Goal: Information Seeking & Learning: Compare options

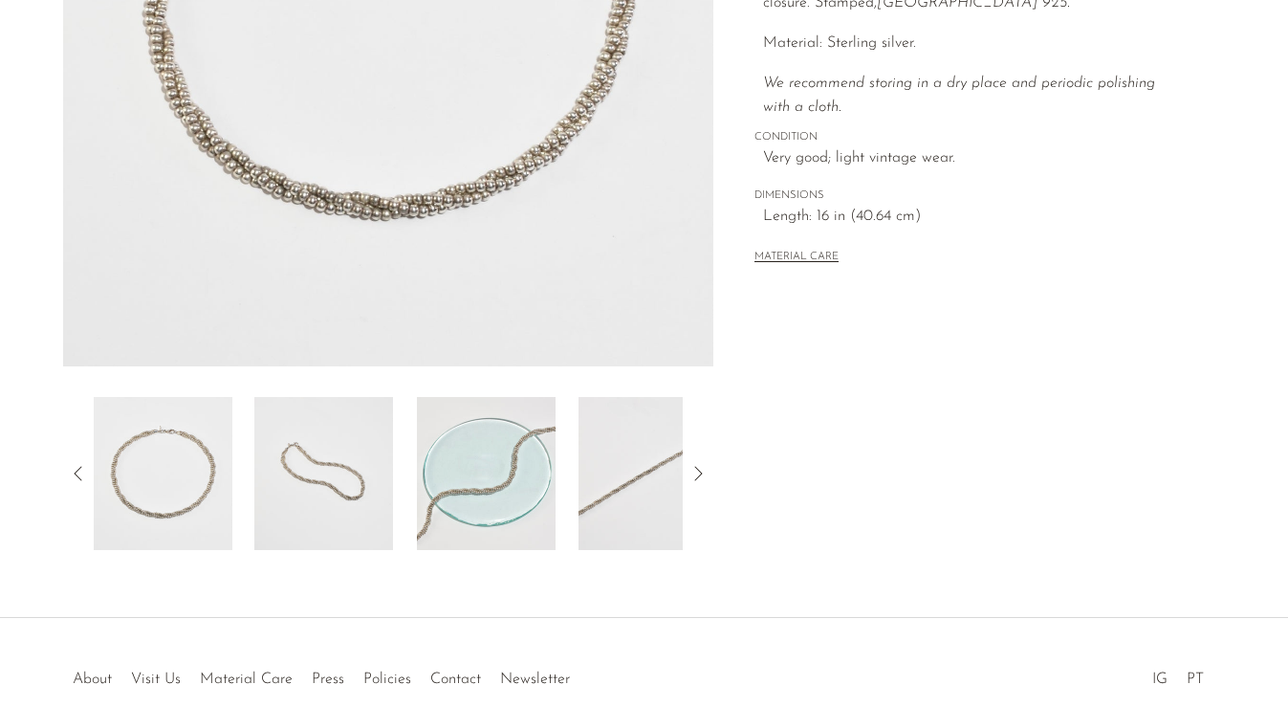
scroll to position [441, 0]
click at [342, 479] on img at bounding box center [323, 471] width 139 height 153
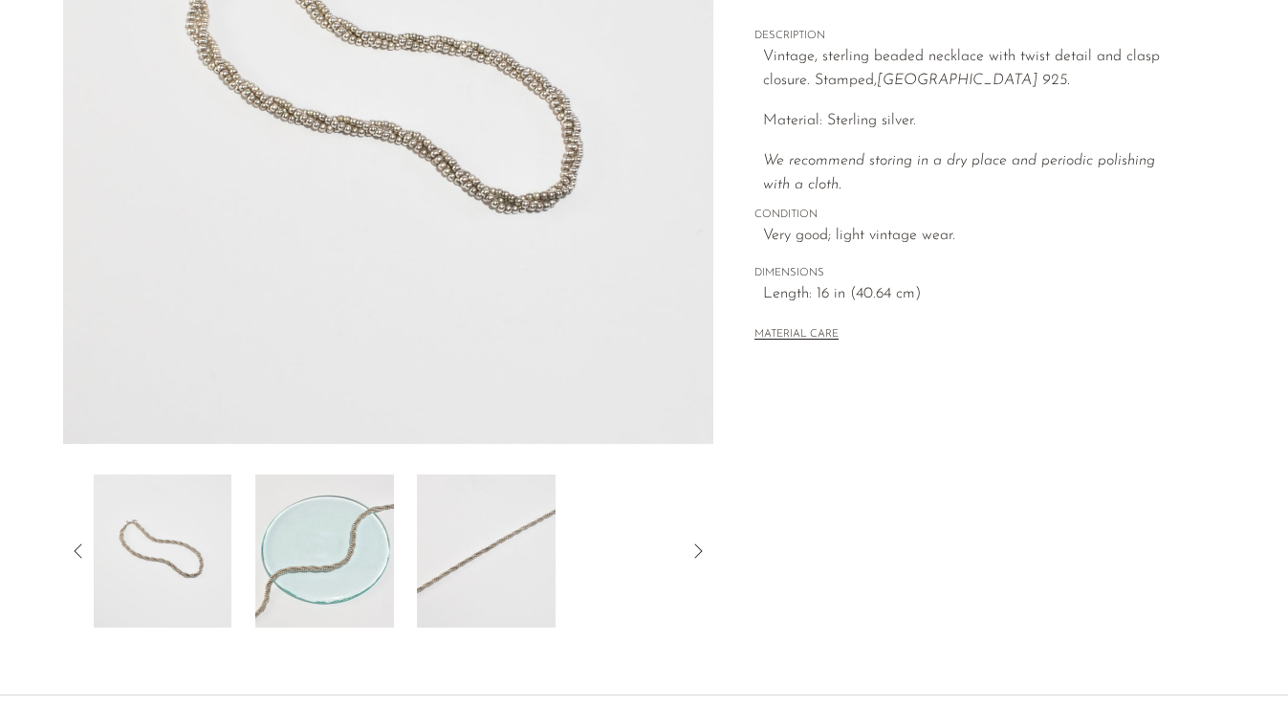
scroll to position [341, 0]
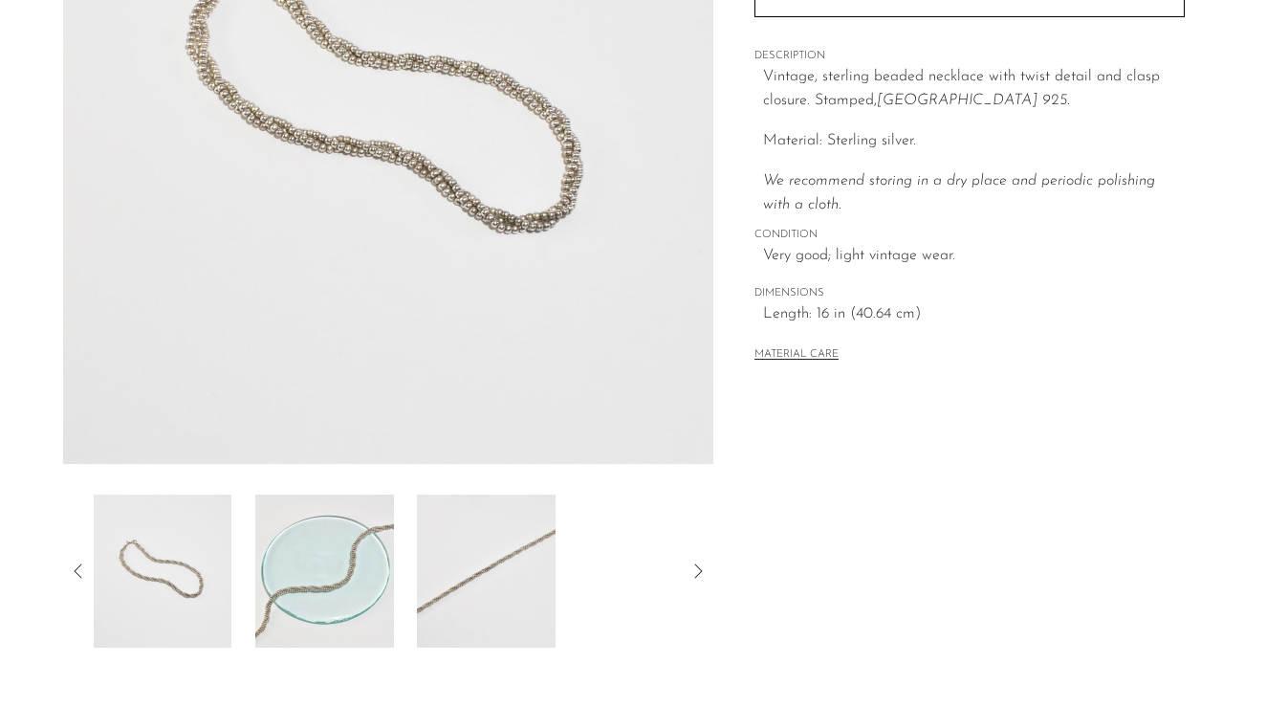
click at [562, 571] on div at bounding box center [389, 570] width 590 height 153
click at [502, 553] on img at bounding box center [486, 570] width 139 height 153
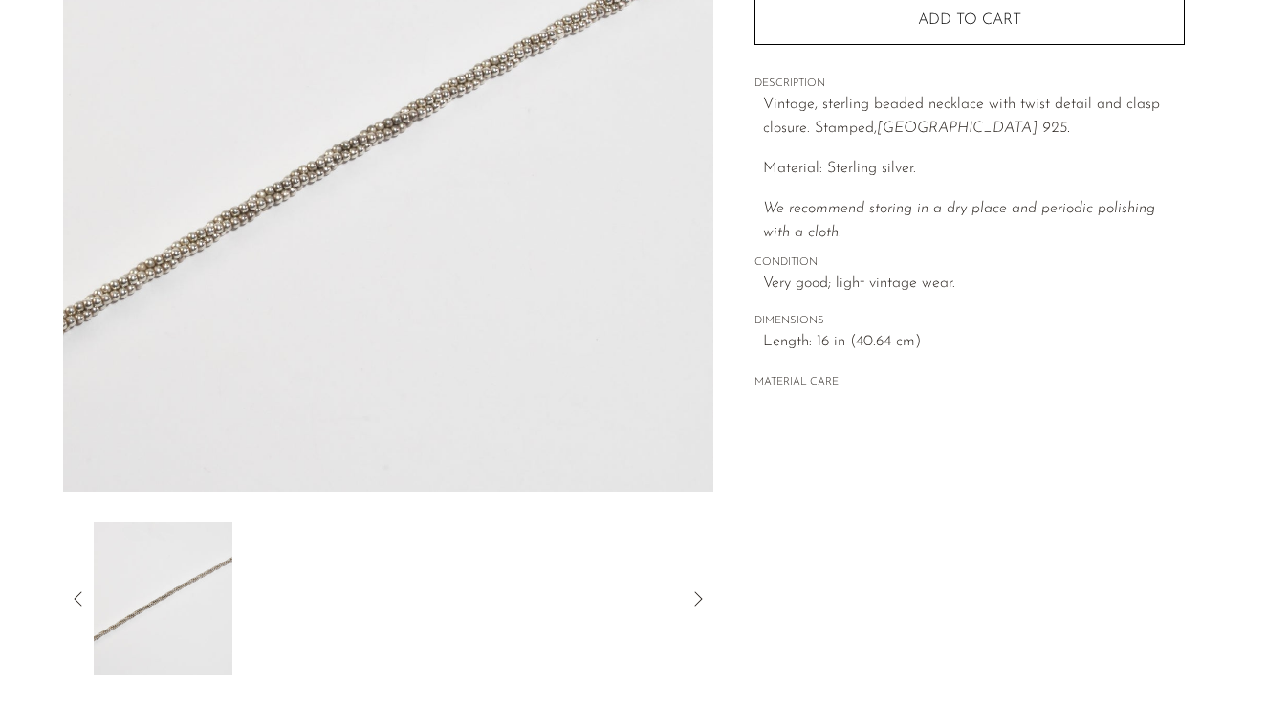
scroll to position [381, 0]
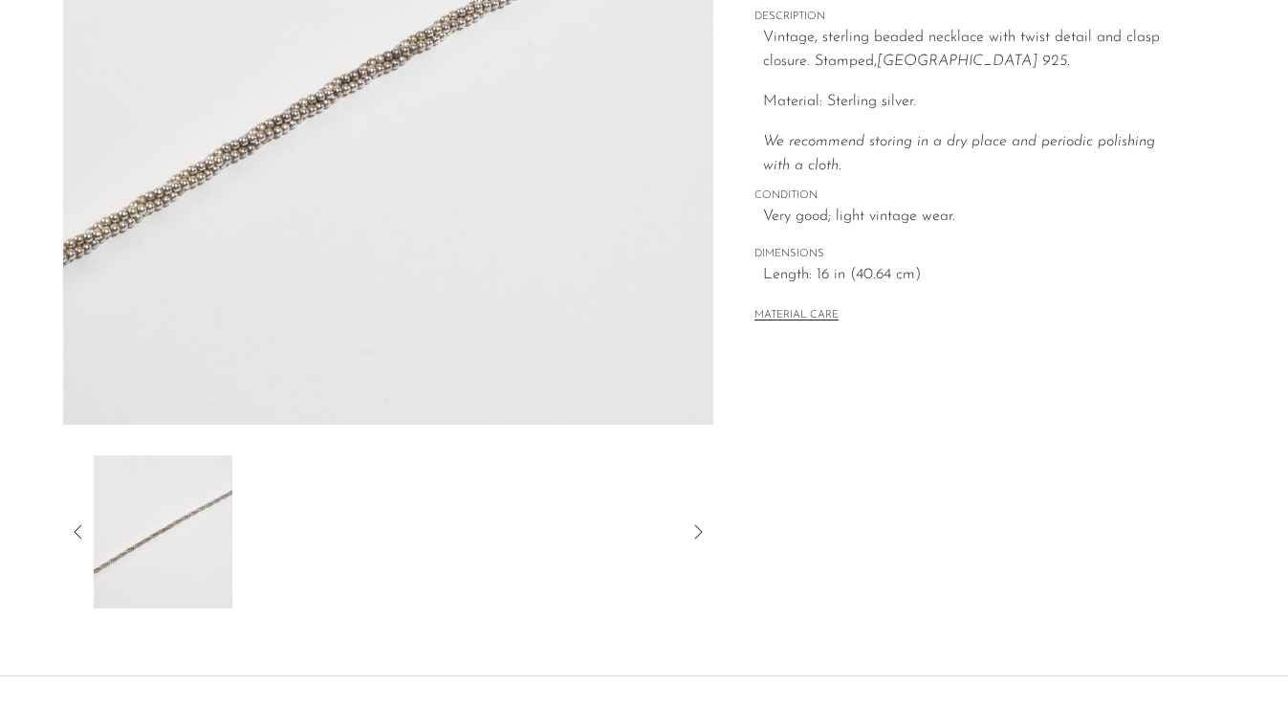
click at [82, 536] on icon at bounding box center [78, 531] width 23 height 23
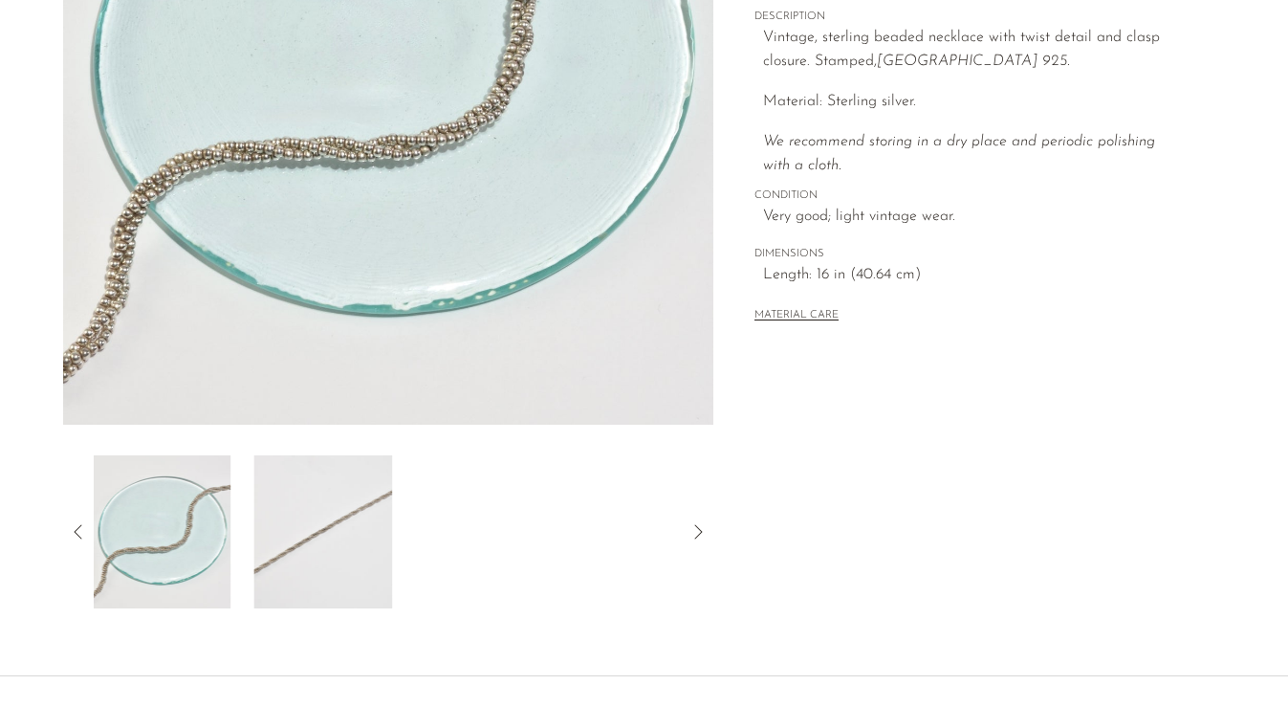
click at [193, 543] on img at bounding box center [161, 531] width 139 height 153
click at [74, 529] on icon at bounding box center [78, 531] width 23 height 23
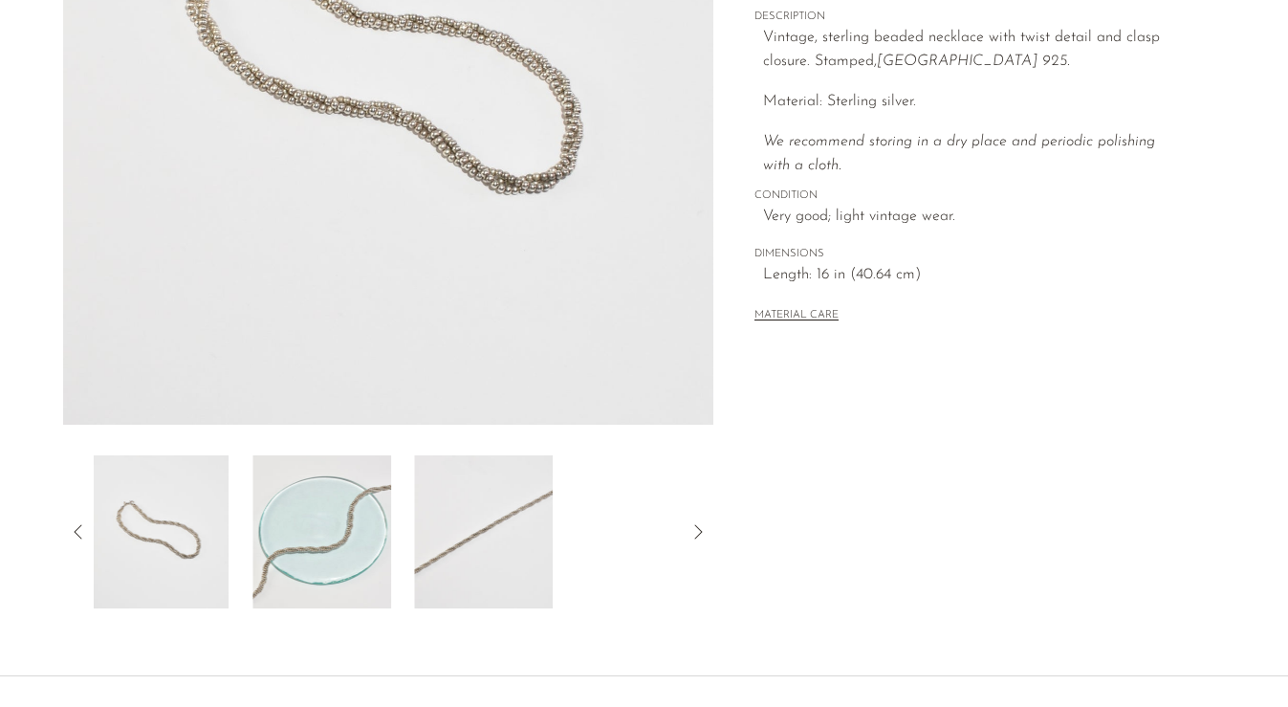
click at [140, 537] on img at bounding box center [160, 531] width 139 height 153
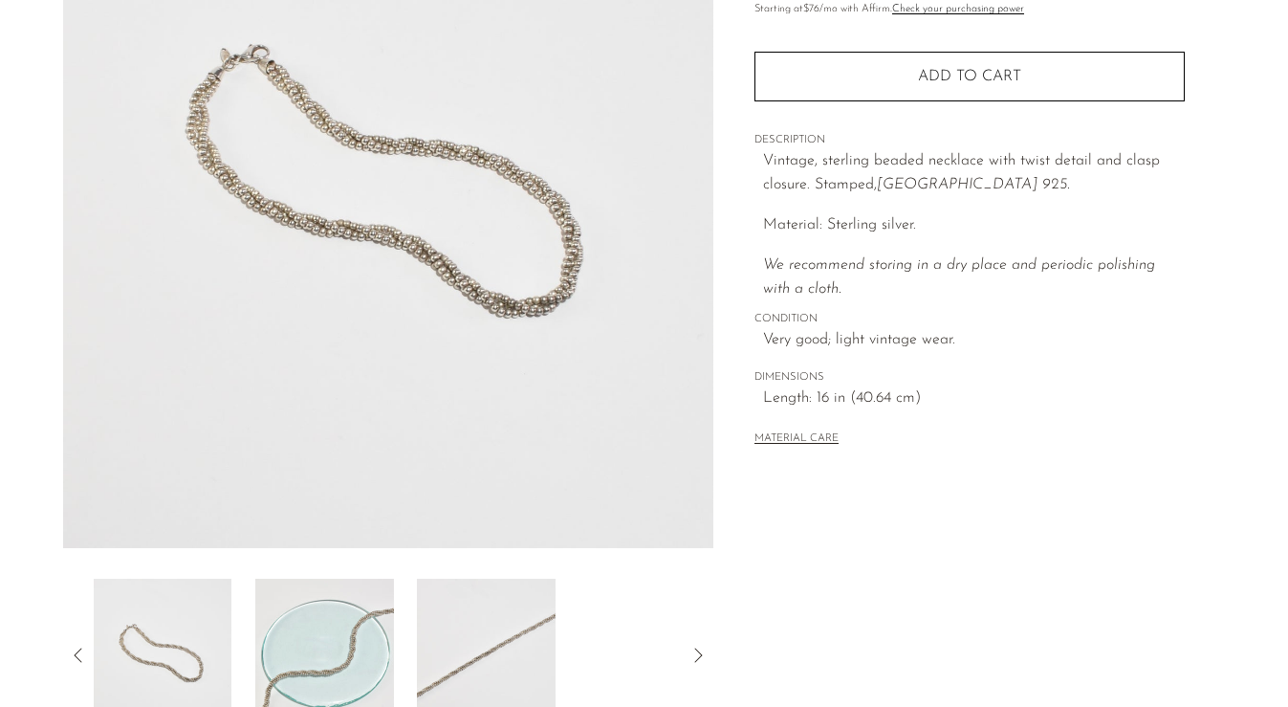
scroll to position [259, 0]
click at [142, 623] on img at bounding box center [162, 653] width 139 height 153
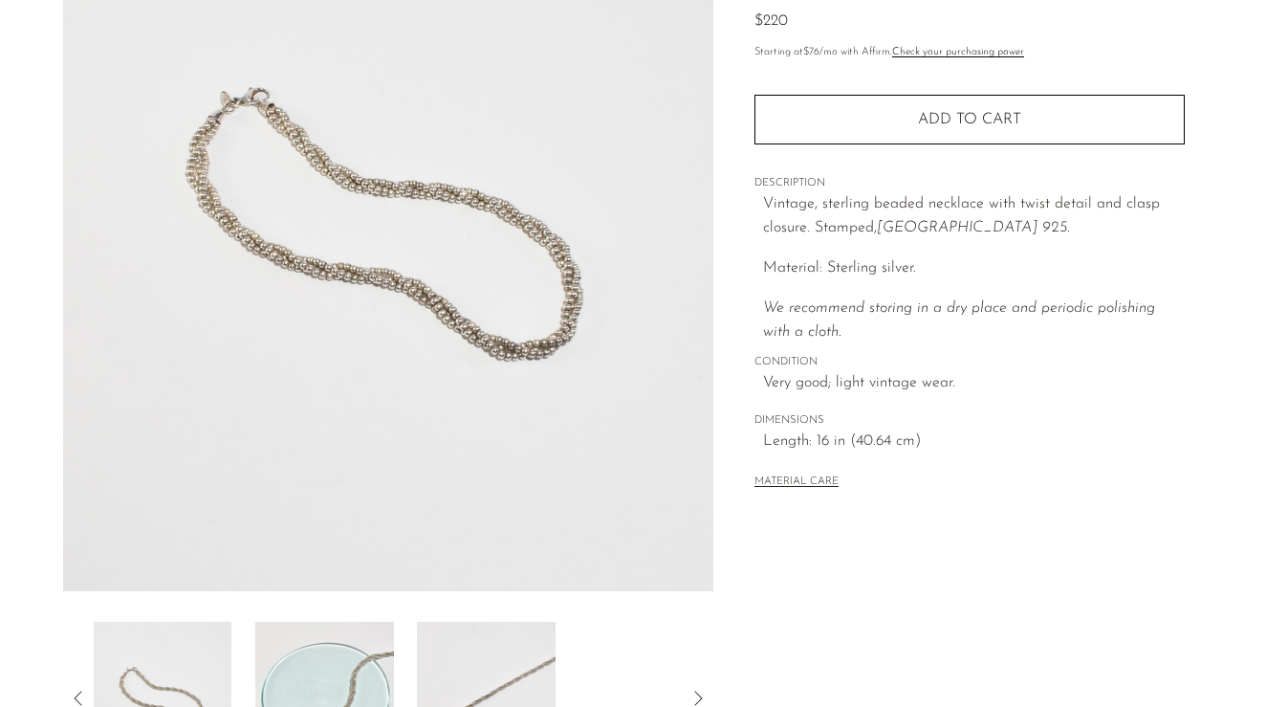
scroll to position [208, 0]
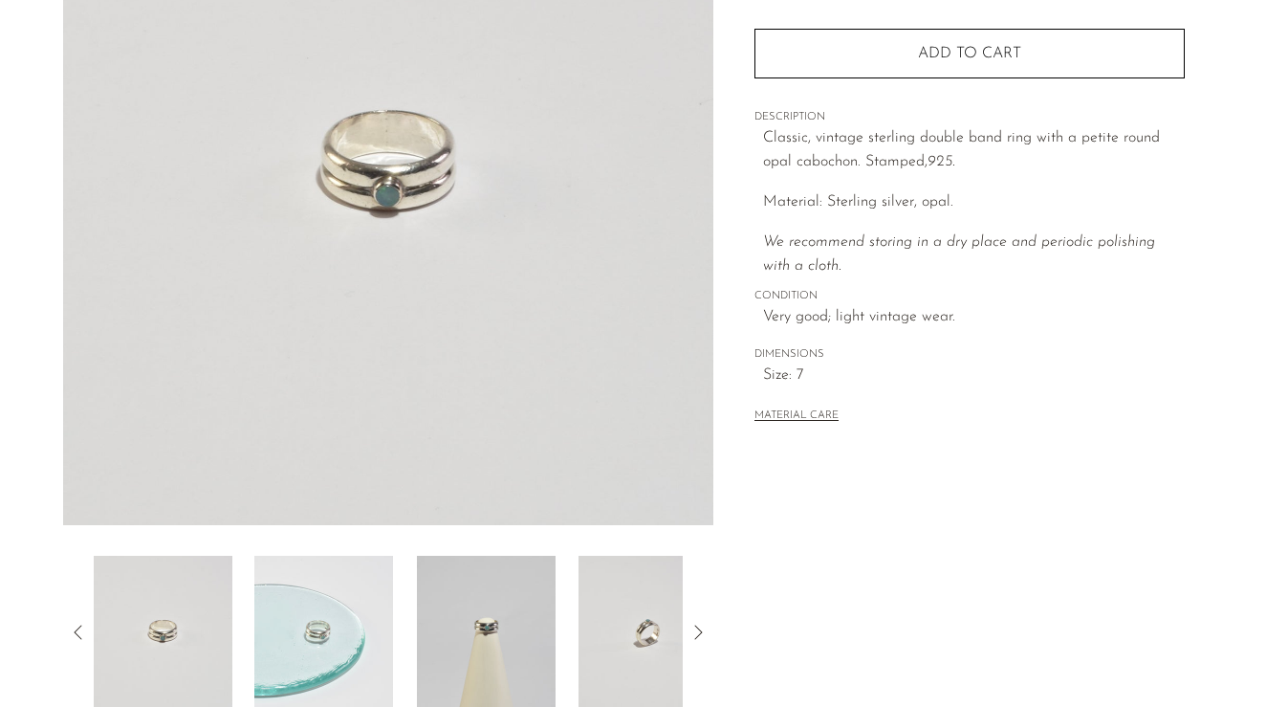
scroll to position [290, 0]
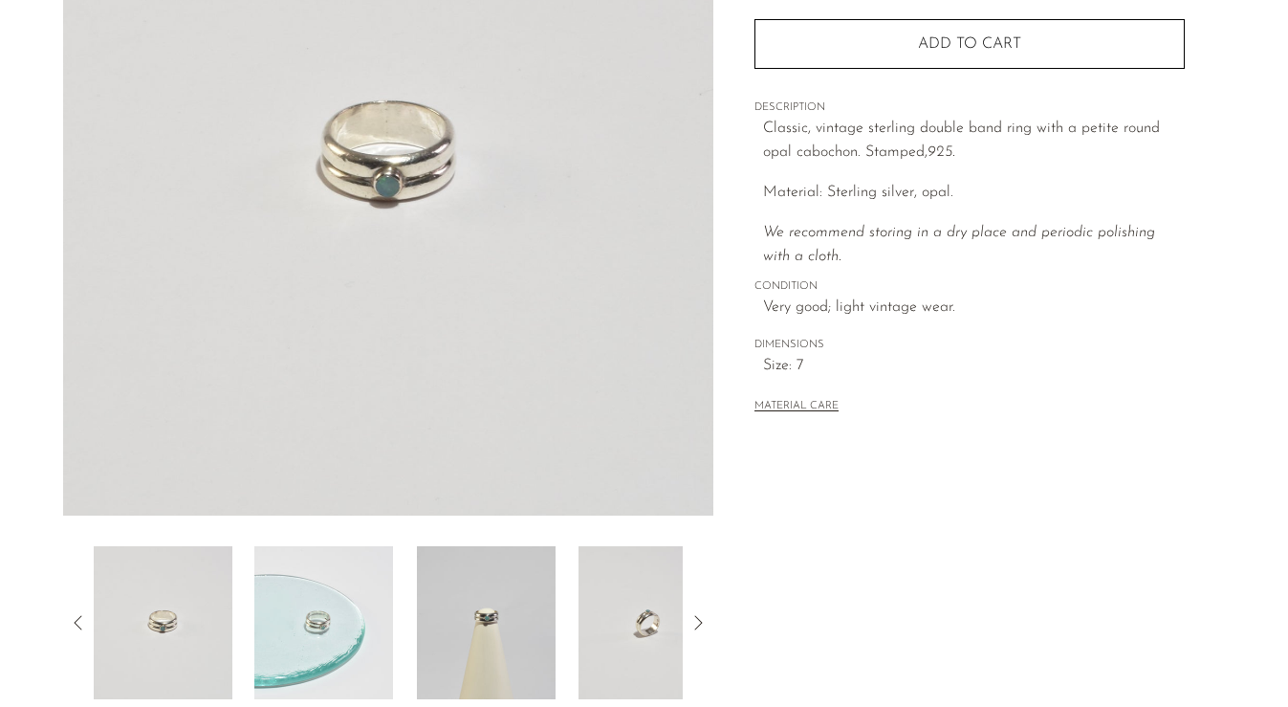
click at [503, 642] on img at bounding box center [486, 622] width 139 height 153
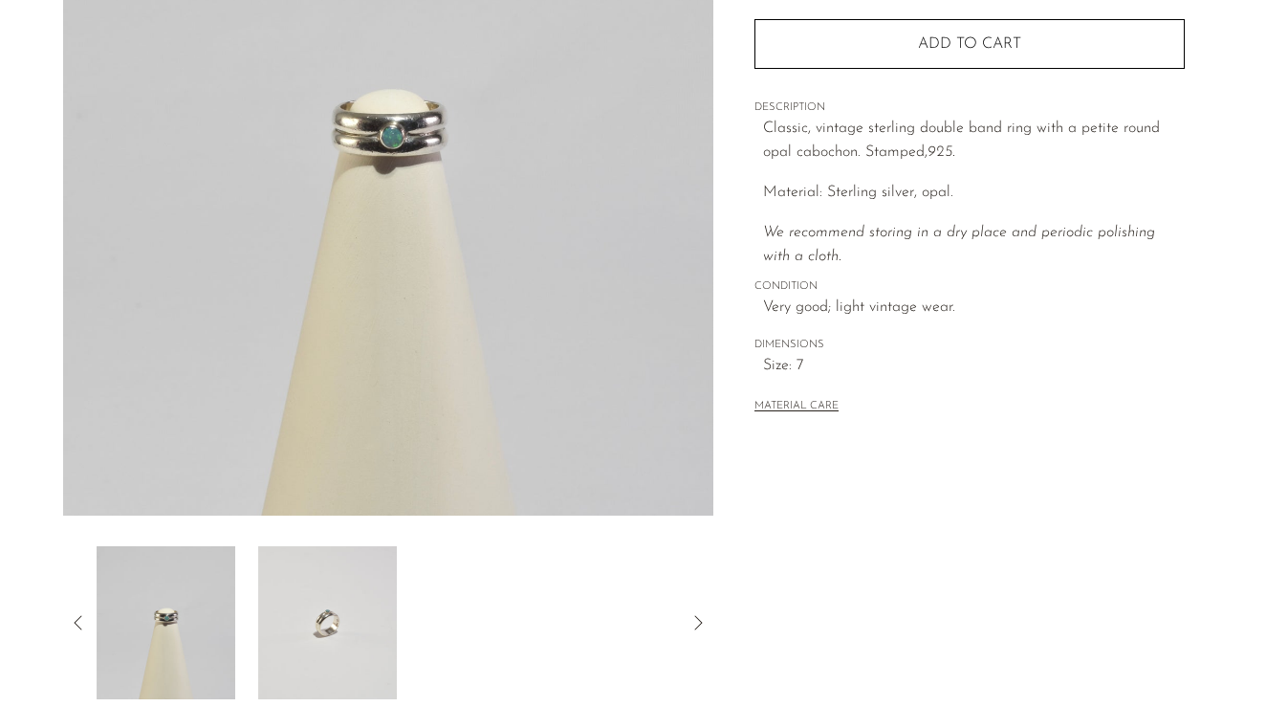
click at [527, 645] on div at bounding box center [389, 622] width 590 height 153
